Goal: Information Seeking & Learning: Learn about a topic

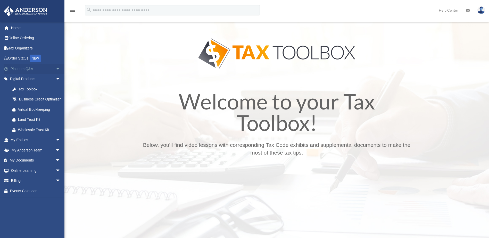
click at [55, 67] on span "arrow_drop_down" at bounding box center [60, 69] width 10 height 11
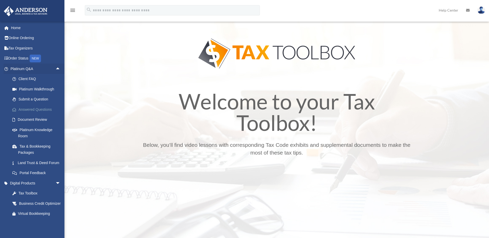
click at [44, 109] on link "Answered Questions" at bounding box center [37, 109] width 61 height 10
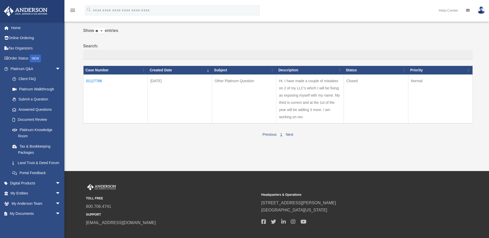
scroll to position [24, 0]
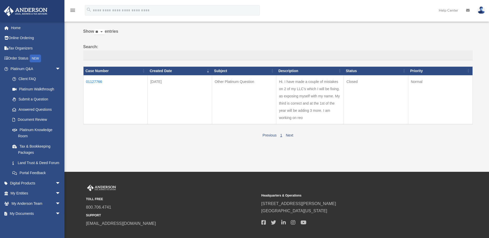
click at [327, 108] on td "Hi. I have made a couple of mistakes on 2 of my LLC's which I will be fixing. a…" at bounding box center [310, 99] width 68 height 49
click at [308, 99] on td "Hi. I have made a couple of mistakes on 2 of my LLC's which I will be fixing. a…" at bounding box center [310, 99] width 68 height 49
click at [45, 110] on link "Answered Questions" at bounding box center [37, 109] width 61 height 10
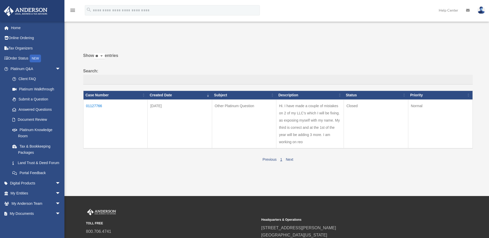
click at [91, 81] on input "Search:" at bounding box center [277, 80] width 389 height 10
click at [290, 158] on link "Next" at bounding box center [289, 159] width 7 height 4
click at [310, 119] on td "Hi. I have made a couple of mistakes on 2 of my LLC's which I will be fixing. a…" at bounding box center [310, 123] width 68 height 49
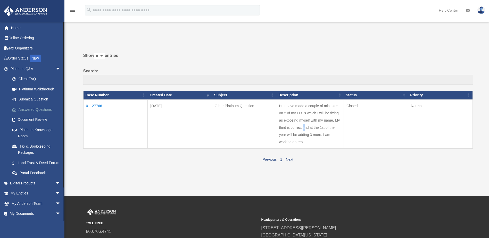
click at [40, 108] on link "Answered Questions" at bounding box center [37, 109] width 61 height 10
click at [42, 99] on link "Submit a Question" at bounding box center [37, 99] width 61 height 10
drag, startPoint x: 303, startPoint y: 133, endPoint x: 330, endPoint y: 171, distance: 46.5
click at [330, 171] on div "Past Questions & Answers date_range Published on Last updated June 7, 2024 Apri…" at bounding box center [276, 102] width 393 height 148
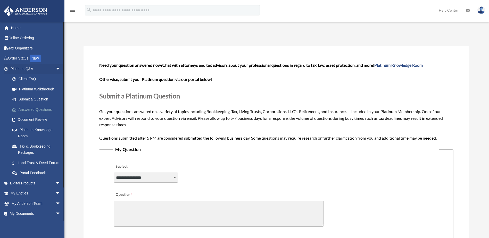
click at [36, 109] on link "Answered Questions" at bounding box center [37, 109] width 61 height 10
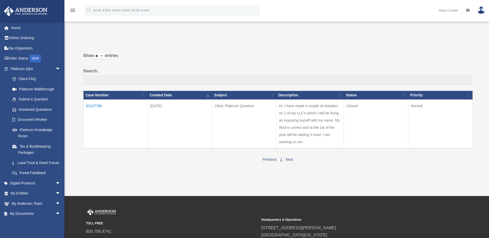
click at [299, 123] on td "Hi. I have made a couple of mistakes on 2 of my LLC's which I will be fixing. a…" at bounding box center [310, 123] width 68 height 49
click at [207, 95] on th "Created Date" at bounding box center [180, 95] width 64 height 9
click at [207, 93] on th "Created Date" at bounding box center [180, 95] width 64 height 9
click at [340, 95] on th "Description" at bounding box center [310, 95] width 68 height 9
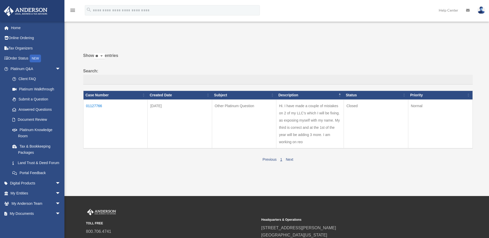
click at [80, 66] on div "Show ** ** ** *** entries Search: Case Number Created Date Subject Description …" at bounding box center [276, 106] width 393 height 114
click at [55, 68] on span "arrow_drop_down" at bounding box center [60, 69] width 10 height 11
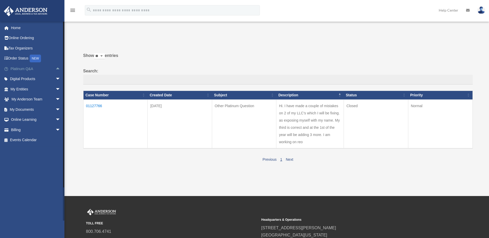
click at [30, 67] on link "Platinum Q&A arrow_drop_up" at bounding box center [36, 69] width 65 height 10
click at [26, 68] on link "Platinum Q&A arrow_drop_up" at bounding box center [36, 69] width 65 height 10
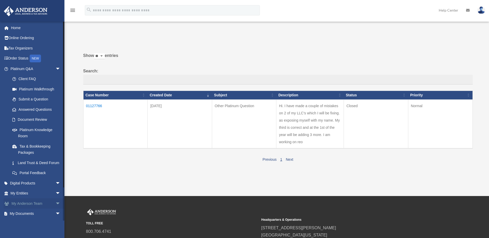
click at [42, 209] on link "My Anderson Team arrow_drop_down" at bounding box center [36, 203] width 65 height 10
click at [35, 209] on link "My Anderson Team arrow_drop_down" at bounding box center [36, 203] width 65 height 10
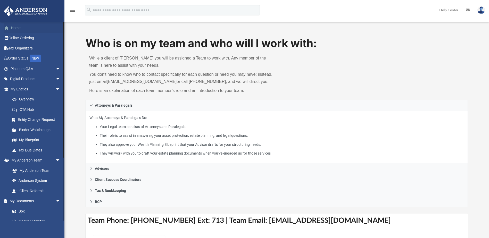
click at [19, 29] on link "Home" at bounding box center [36, 28] width 65 height 10
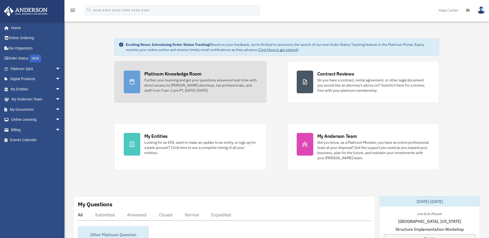
click at [178, 81] on div "Further your learning and get your questions answered real-time with direct acc…" at bounding box center [200, 85] width 113 height 15
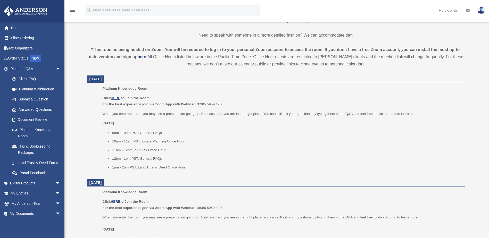
scroll to position [154, 0]
click at [116, 96] on u "HERE" at bounding box center [116, 97] width 10 height 4
